Goal: Task Accomplishment & Management: Manage account settings

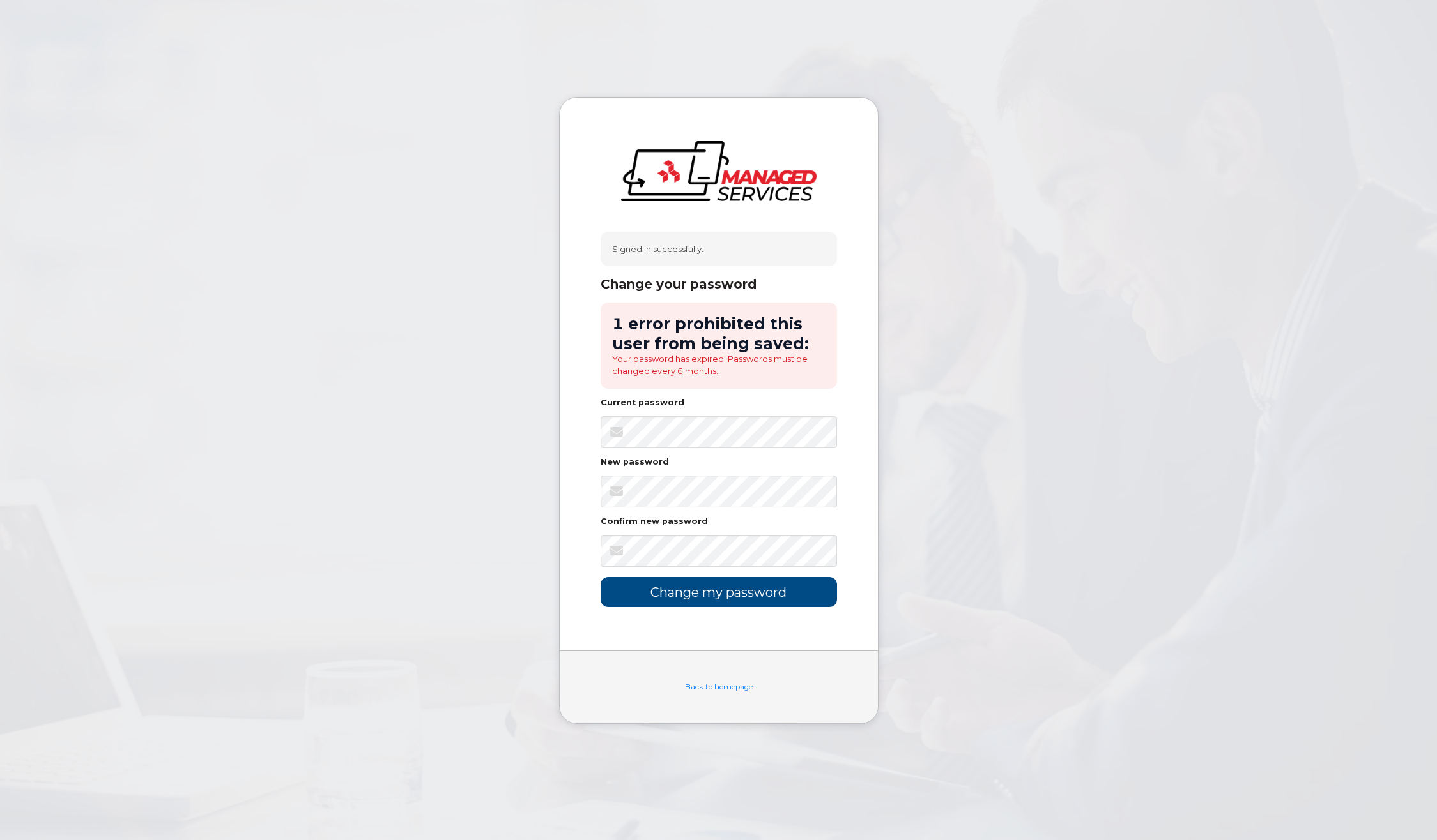
click at [704, 251] on div "Signed in successfully." at bounding box center [718, 249] width 236 height 35
click at [700, 283] on div "Change your password" at bounding box center [718, 284] width 236 height 16
click at [691, 335] on h2 "1 error prohibited this user from being saved:" at bounding box center [719, 334] width 213 height 39
click at [724, 371] on li "Your password has expired. Passwords must be changed every 6 months." at bounding box center [719, 365] width 213 height 24
click at [723, 376] on li "Your password has expired. Passwords must be changed every 6 months." at bounding box center [719, 365] width 213 height 24
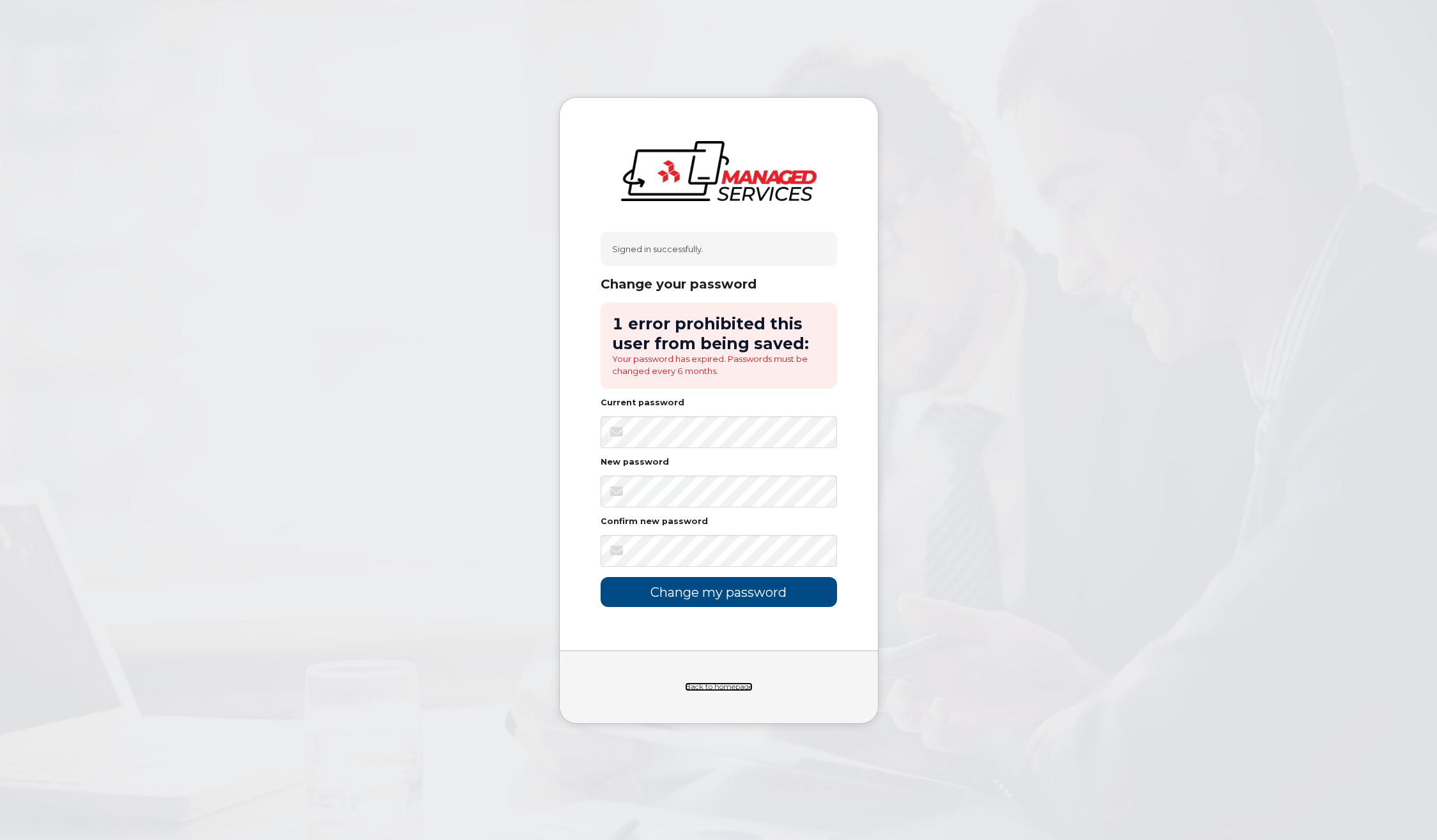
click at [714, 688] on link "Back to homepage" at bounding box center [719, 687] width 68 height 9
click at [1173, 471] on body "Signed in successfully. Change your password 1 error prohibited this user from …" at bounding box center [718, 420] width 1437 height 840
click at [723, 593] on input "Change my password" at bounding box center [718, 592] width 236 height 30
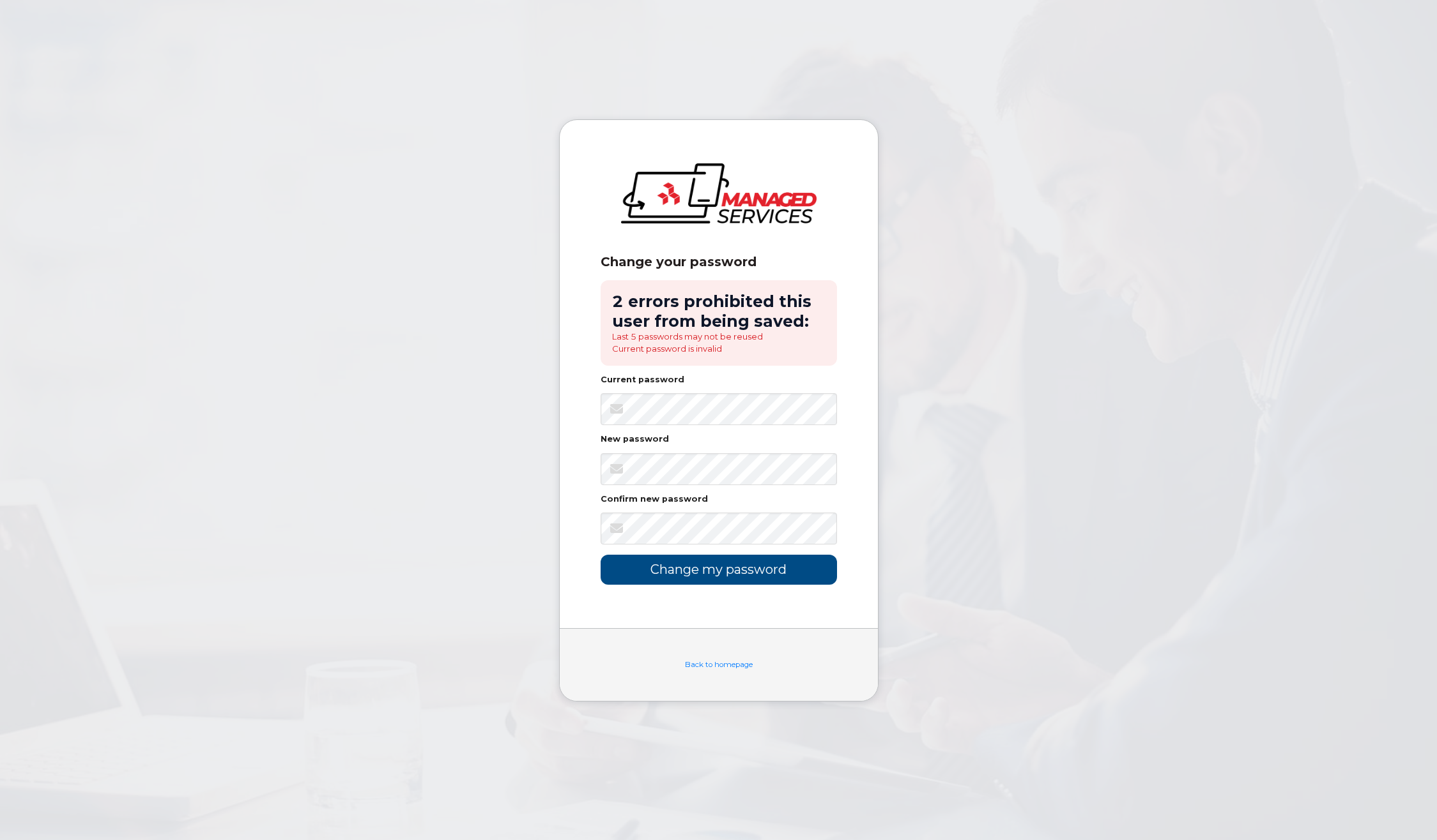
click at [403, 509] on body "Change your password 2 errors prohibited this user from being saved: Last 5 pas…" at bounding box center [718, 420] width 1437 height 840
click at [719, 574] on input "Change my password" at bounding box center [718, 570] width 236 height 30
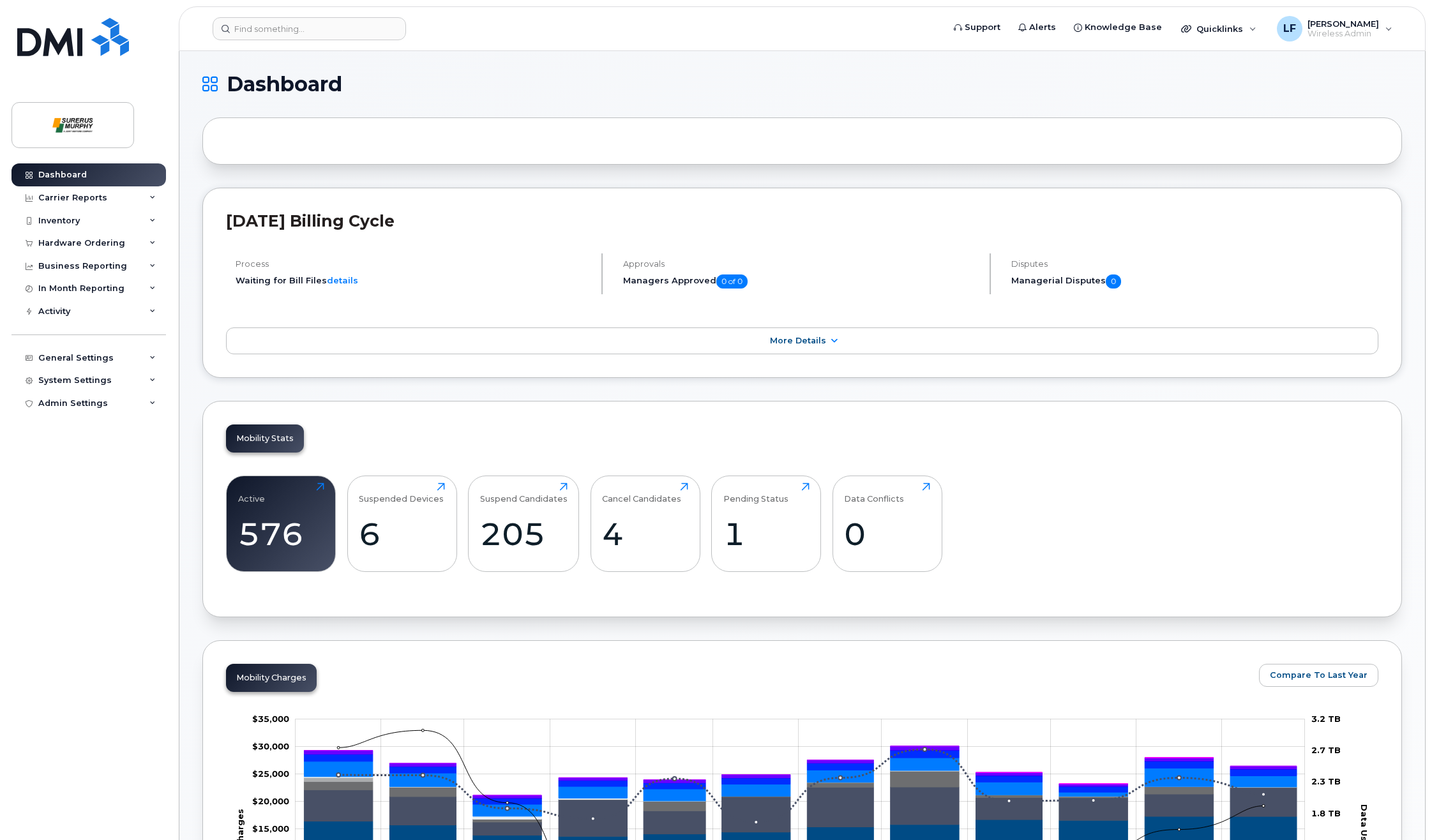
click at [71, 447] on div "Dashboard Carrier Reports Monthly Billing Data Daily Data Pooling Data Behavior…" at bounding box center [91, 493] width 158 height 658
